Goal: Participate in discussion: Engage in conversation with other users on a specific topic

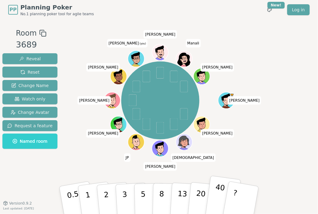
click at [220, 202] on p "40" at bounding box center [219, 200] width 14 height 34
click at [13, 58] on button "Reveal" at bounding box center [29, 58] width 55 height 11
click at [77, 110] on div "[PERSON_NAME] [PERSON_NAME] [PERSON_NAME] [PERSON_NAME] [PERSON_NAME] (you) [PE…" at bounding box center [160, 101] width 172 height 124
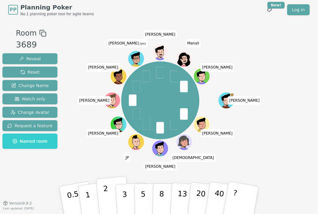
click at [107, 197] on p "2" at bounding box center [107, 200] width 8 height 33
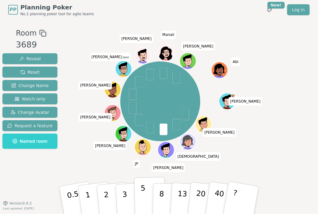
click at [140, 194] on button "5" at bounding box center [149, 200] width 31 height 46
click at [126, 202] on p "3" at bounding box center [125, 200] width 7 height 33
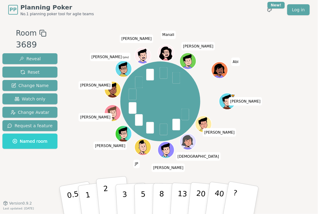
click at [108, 198] on button "2" at bounding box center [113, 200] width 35 height 48
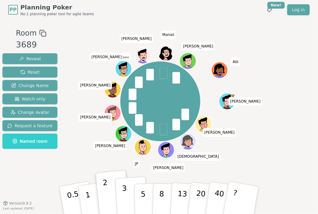
click at [128, 196] on button "3" at bounding box center [131, 199] width 33 height 47
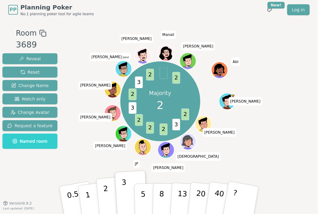
click at [111, 193] on button "2" at bounding box center [113, 200] width 35 height 48
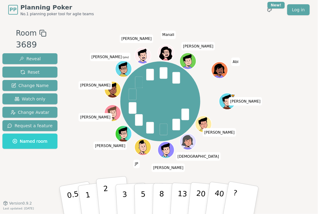
click at [105, 195] on p "2" at bounding box center [107, 200] width 8 height 33
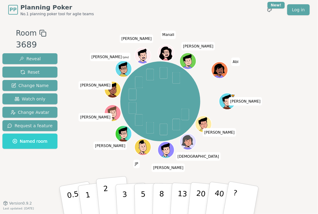
click at [105, 197] on p "2" at bounding box center [107, 200] width 8 height 33
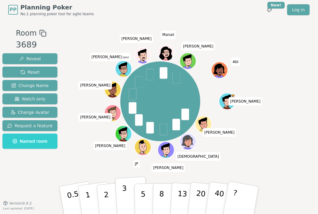
click at [126, 195] on p "3" at bounding box center [125, 200] width 7 height 33
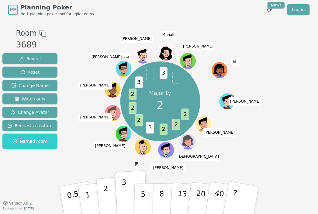
click at [112, 197] on button "2" at bounding box center [113, 200] width 35 height 48
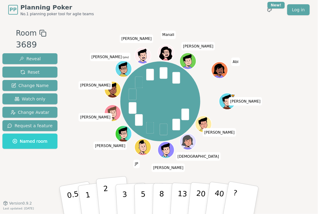
click at [114, 187] on button "2" at bounding box center [113, 200] width 35 height 48
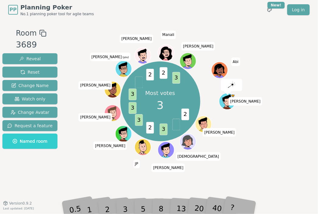
drag, startPoint x: 123, startPoint y: 191, endPoint x: 124, endPoint y: 196, distance: 5.2
click at [123, 191] on div "3" at bounding box center [131, 200] width 19 height 22
click at [92, 55] on div "Most votes 3 2 3 2 3 3 3 2 2 3 [PERSON_NAME] [PERSON_NAME] [PERSON_NAME] [PERSO…" at bounding box center [160, 102] width 172 height 126
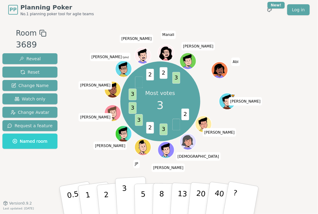
click at [129, 201] on button "3" at bounding box center [131, 199] width 33 height 47
click at [123, 199] on p "3" at bounding box center [125, 200] width 7 height 33
click at [122, 199] on button "3" at bounding box center [131, 199] width 33 height 47
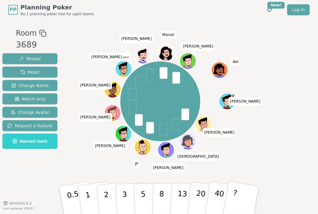
drag, startPoint x: 266, startPoint y: 160, endPoint x: 269, endPoint y: 160, distance: 3.4
click at [266, 160] on div "Room 3689 Reveal Reset Change Name Watch only Change Avatar Request a feature N…" at bounding box center [159, 111] width 318 height 167
click at [106, 192] on p "2" at bounding box center [107, 200] width 8 height 33
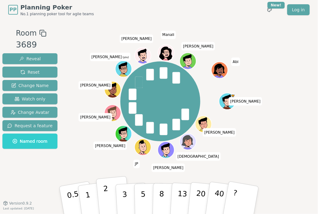
click at [108, 195] on button "2" at bounding box center [113, 200] width 35 height 48
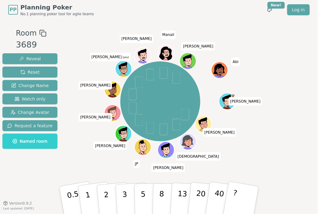
click at [284, 132] on div "Room 3689 Reveal Reset Change Name Watch only Change Avatar Request a feature N…" at bounding box center [159, 111] width 318 height 167
click at [119, 198] on button "3" at bounding box center [131, 199] width 33 height 47
click at [111, 199] on button "2" at bounding box center [113, 200] width 35 height 48
click at [120, 193] on button "3" at bounding box center [131, 199] width 33 height 47
click at [294, 160] on div "Room 3689 Reveal Reset Change Name Watch only Change Avatar Request a feature N…" at bounding box center [159, 111] width 318 height 167
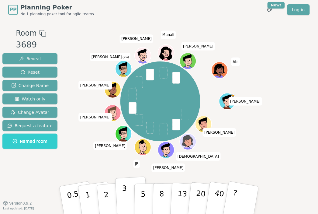
click at [127, 201] on button "3" at bounding box center [131, 199] width 33 height 47
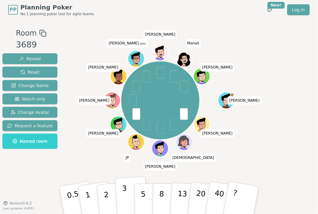
click at [122, 195] on button "3" at bounding box center [131, 199] width 33 height 47
click at [142, 199] on p "5" at bounding box center [143, 200] width 5 height 33
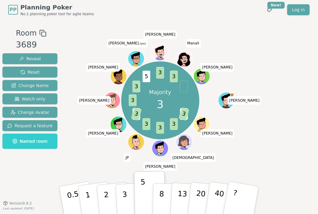
click at [286, 53] on div "Room 3689 Reveal Reset Change Name Watch only Change Avatar Request a feature N…" at bounding box center [159, 111] width 318 height 167
click at [121, 196] on button "3" at bounding box center [131, 199] width 33 height 47
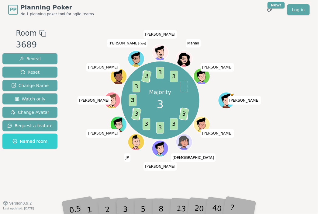
click at [304, 82] on div "Room 3689 Reveal Reset Change Name Watch only Change Avatar Request a feature N…" at bounding box center [159, 111] width 318 height 167
click at [300, 80] on div "Room 3689 Reveal Reset Change Name Watch only Change Avatar Request a feature N…" at bounding box center [159, 111] width 318 height 167
